Goal: Find specific page/section: Find specific page/section

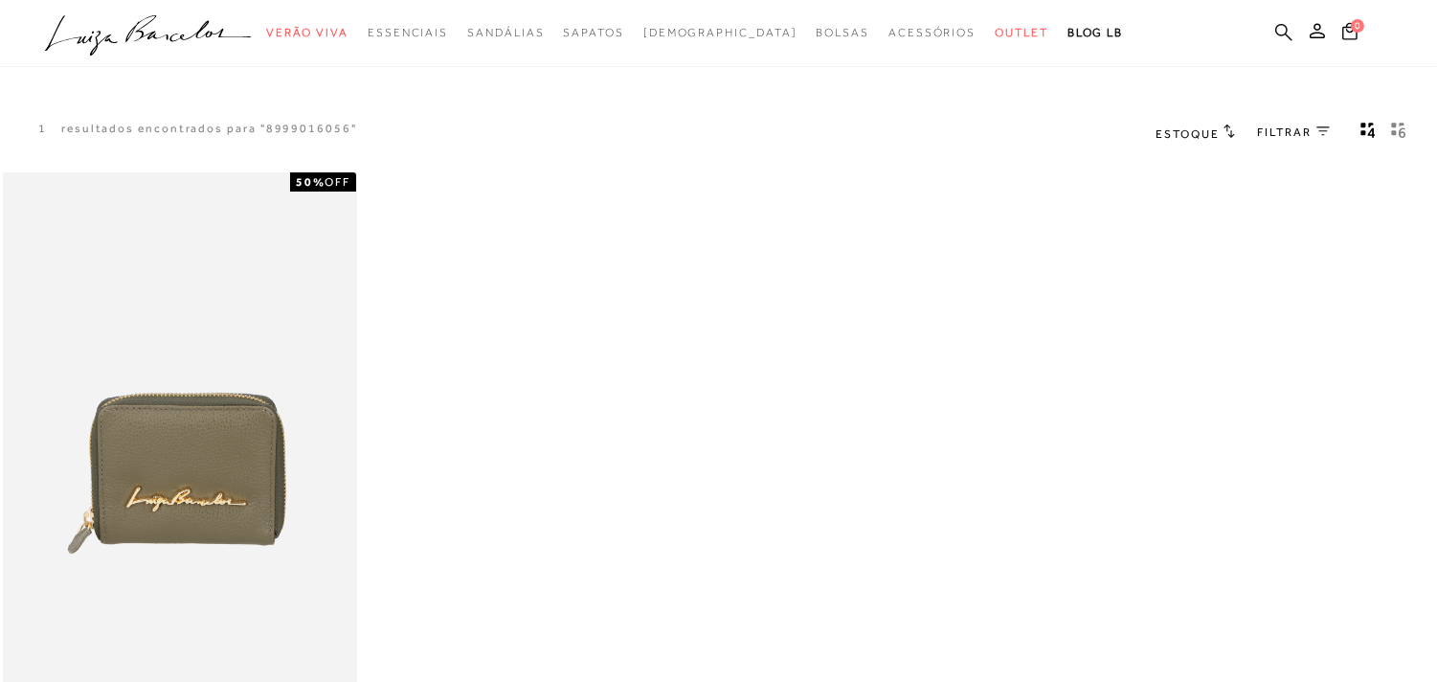
click at [1281, 35] on icon at bounding box center [1283, 32] width 17 height 18
click at [1281, 26] on icon at bounding box center [1283, 32] width 17 height 18
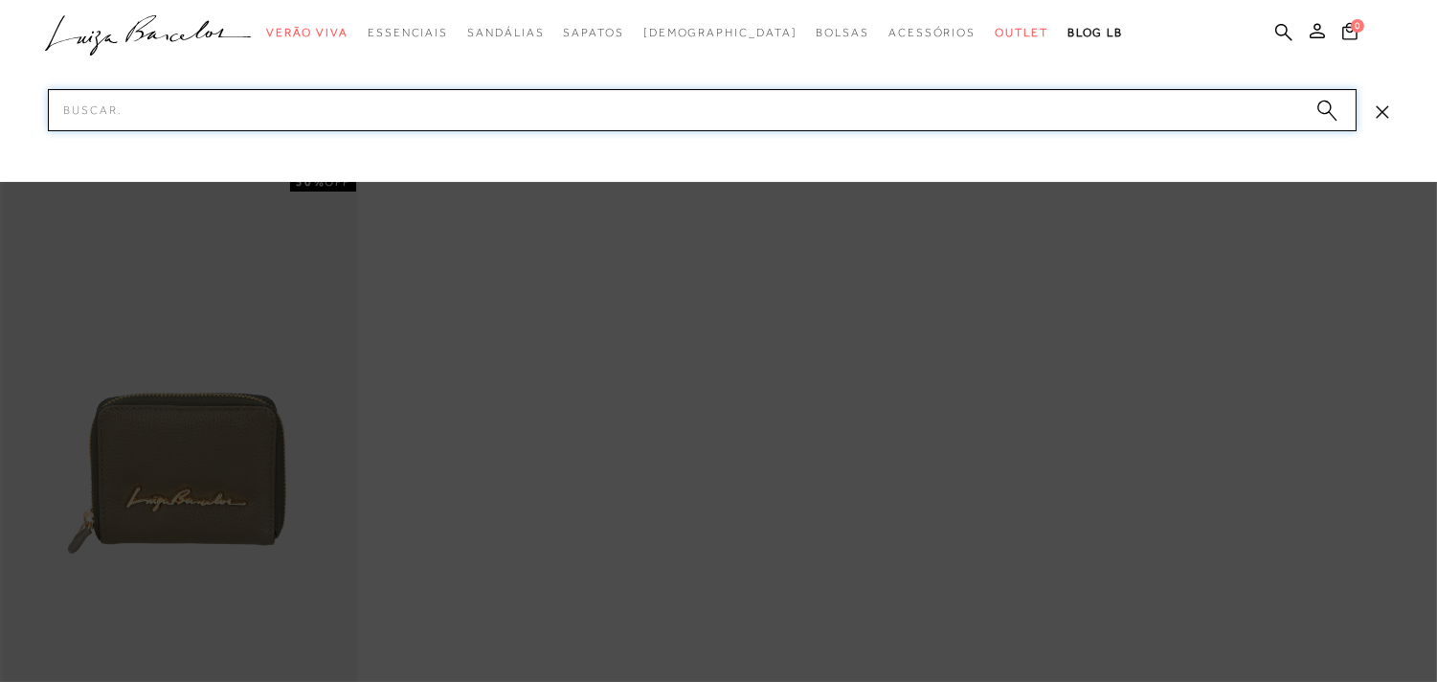
click at [559, 102] on input "Pesquisar" at bounding box center [702, 110] width 1309 height 42
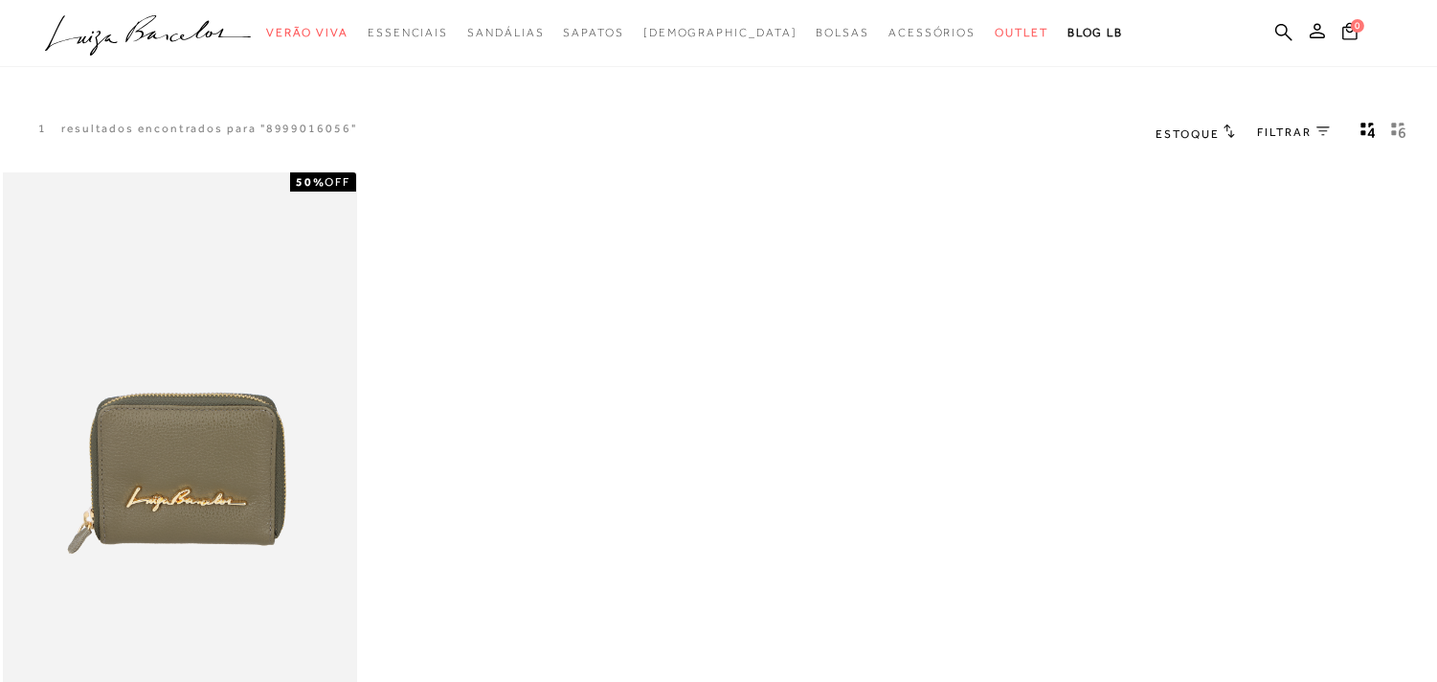
click at [1270, 24] on ul ".a{fill-rule:evenodd;} Verão Viva Em alta Favoritos das Influenciadoras Apostas…" at bounding box center [704, 32] width 1318 height 35
click at [1289, 29] on icon at bounding box center [1283, 32] width 17 height 18
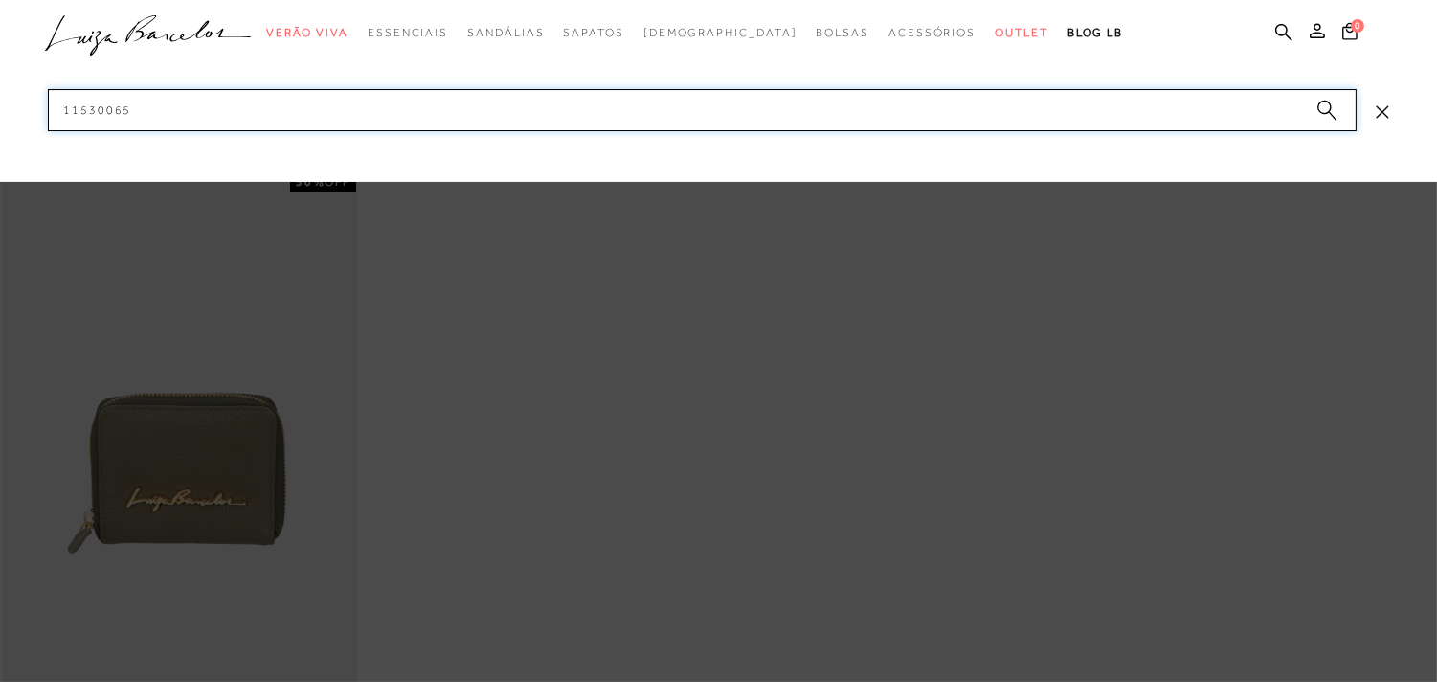
type input "115300654"
